Goal: Navigation & Orientation: Find specific page/section

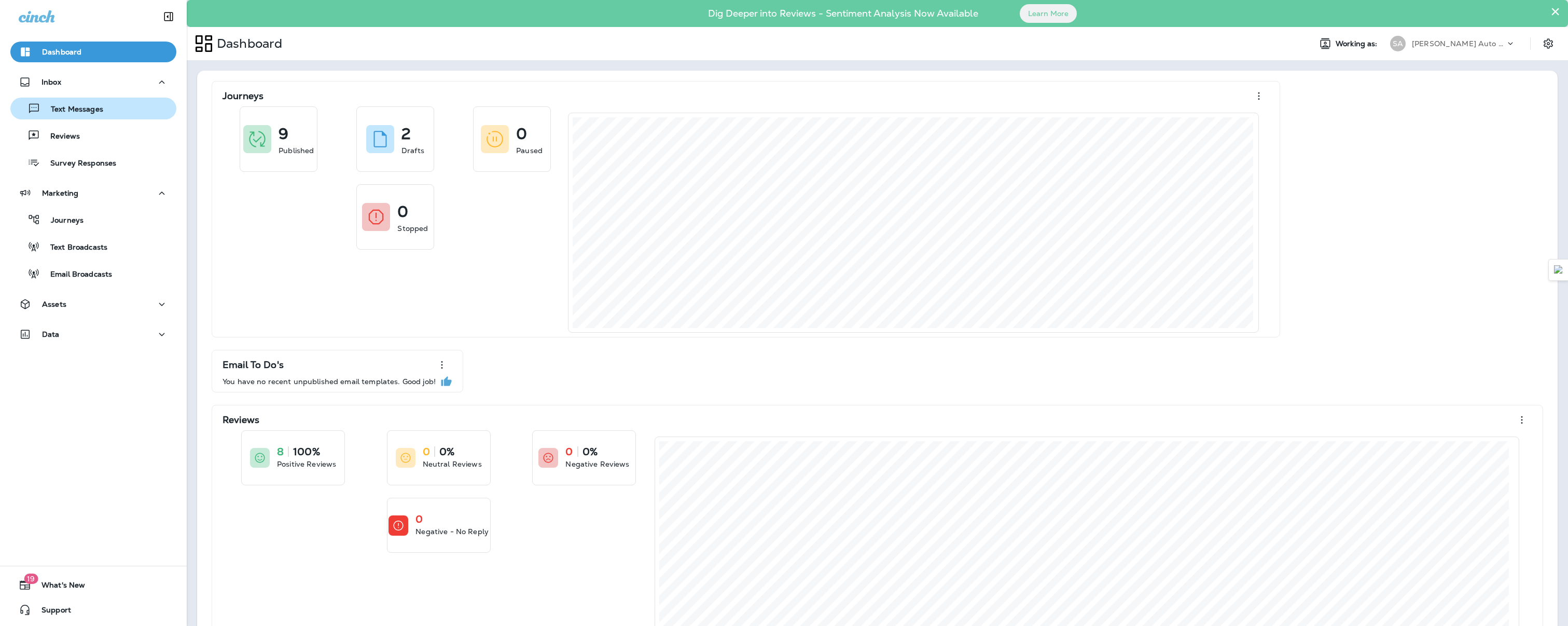
click at [83, 118] on button "Text Messages" at bounding box center [93, 108] width 166 height 22
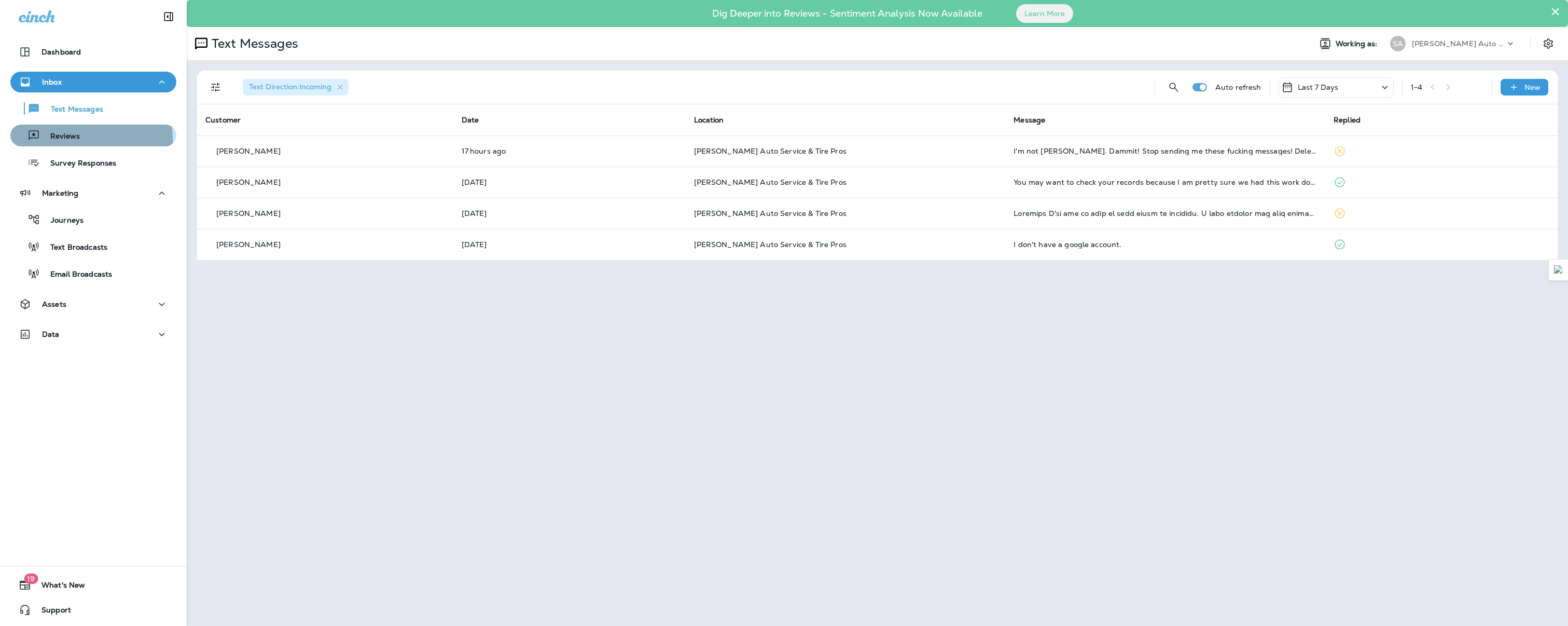
click at [68, 140] on p "Reviews" at bounding box center [60, 136] width 40 height 10
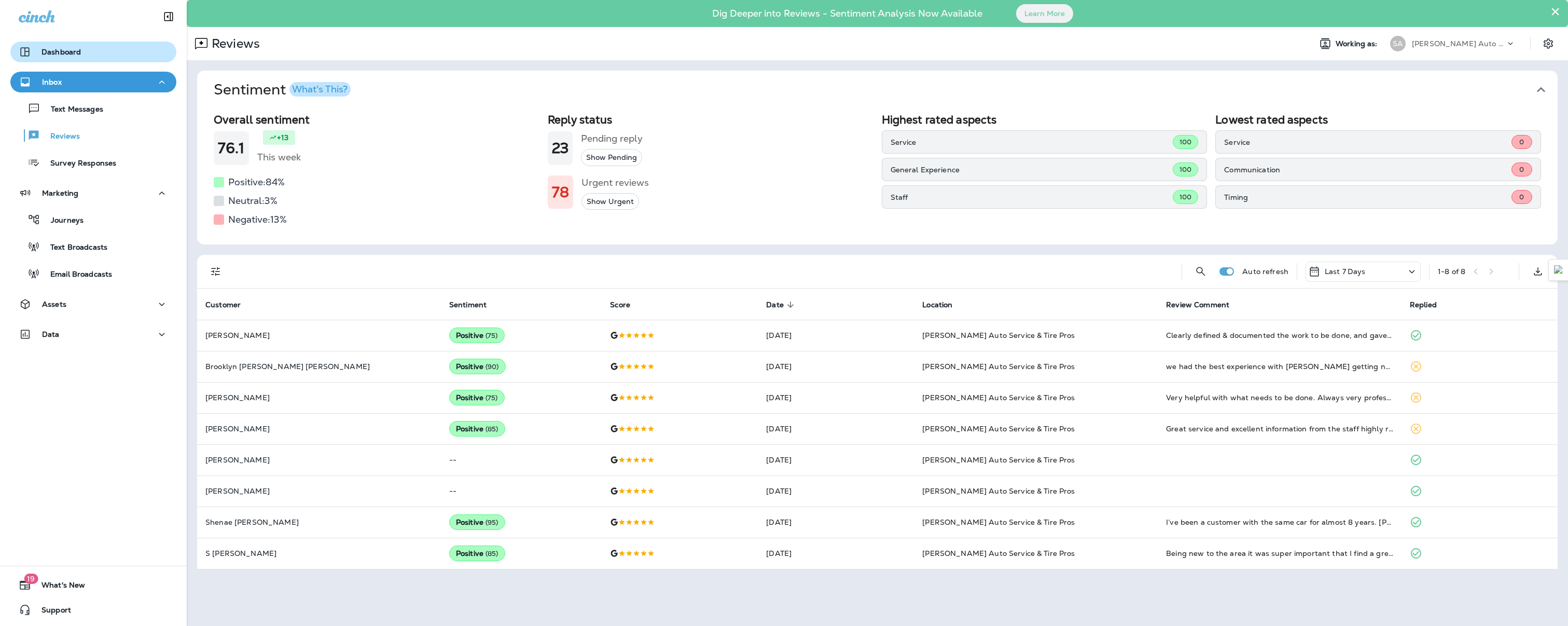
click at [97, 55] on div "Dashboard" at bounding box center [93, 52] width 149 height 12
